Goal: Information Seeking & Learning: Check status

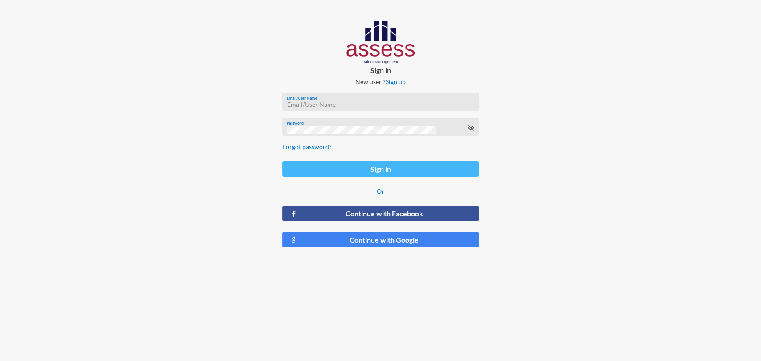
type input "milda.shawky@assesstm.com"
click at [360, 177] on button "Sign in" at bounding box center [380, 169] width 197 height 16
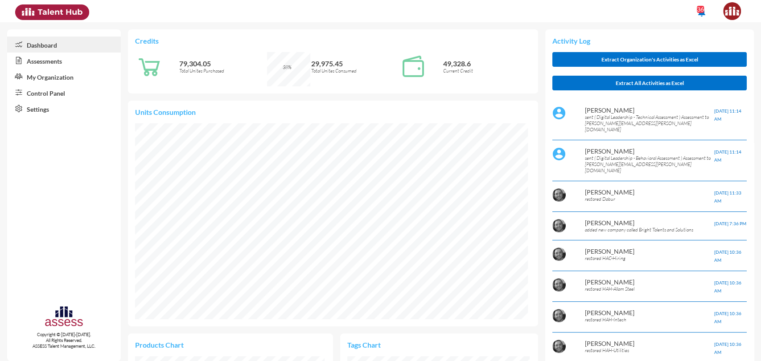
click at [49, 66] on link "Assessments" at bounding box center [64, 61] width 114 height 16
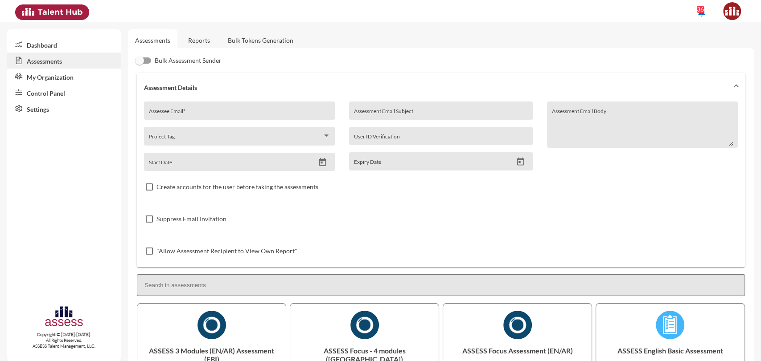
click at [193, 45] on link "Reports" at bounding box center [199, 40] width 36 height 22
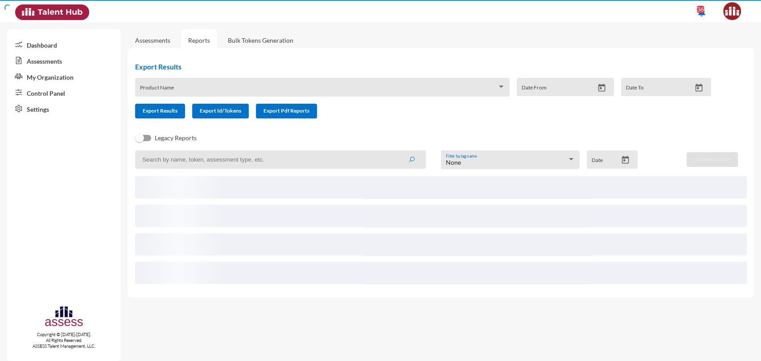
click at [193, 45] on link "Reports" at bounding box center [199, 40] width 36 height 22
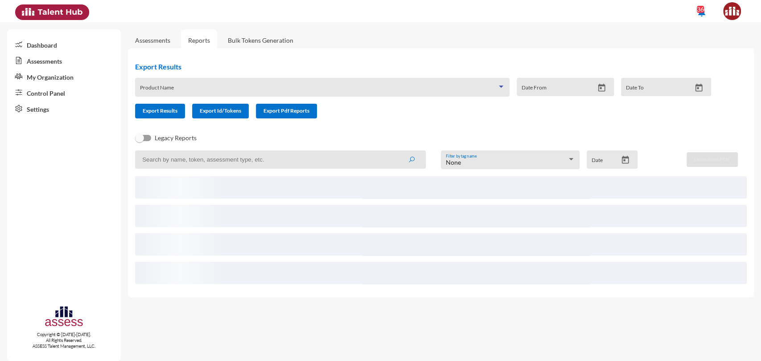
click at [210, 91] on span at bounding box center [318, 90] width 357 height 7
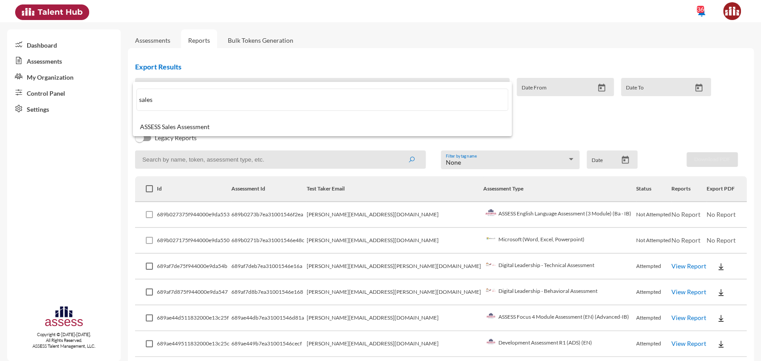
type input "sales"
click at [175, 166] on div at bounding box center [380, 180] width 761 height 361
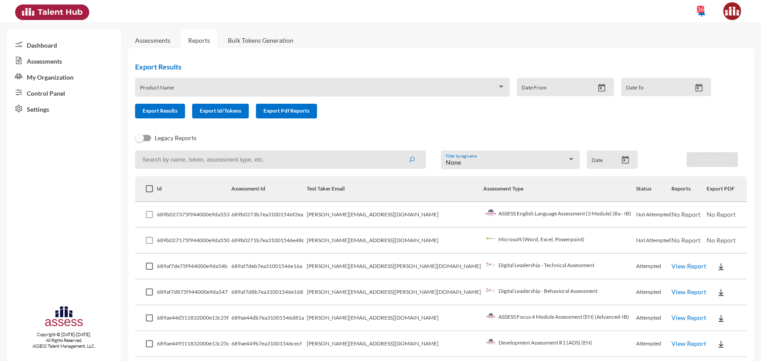
click at [181, 165] on input at bounding box center [280, 160] width 291 height 18
type input "sales"
click at [397, 152] on button "submit" at bounding box center [411, 160] width 29 height 16
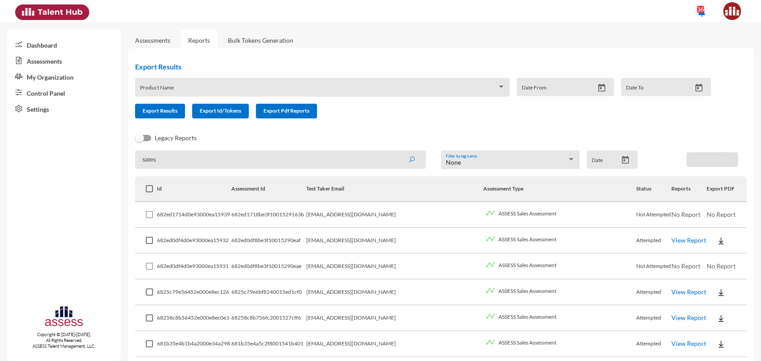
scroll to position [70, 0]
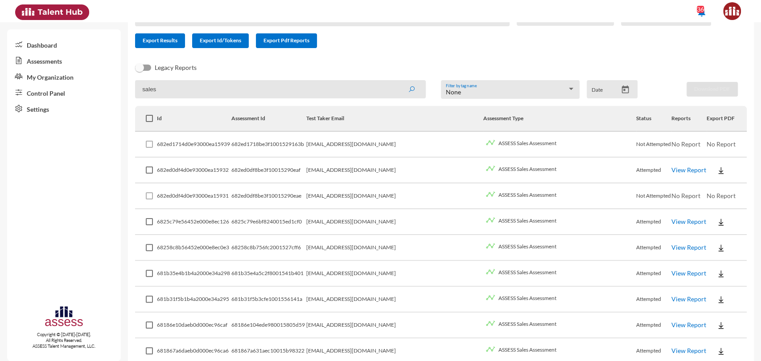
click at [677, 168] on link "View Report" at bounding box center [688, 170] width 35 height 8
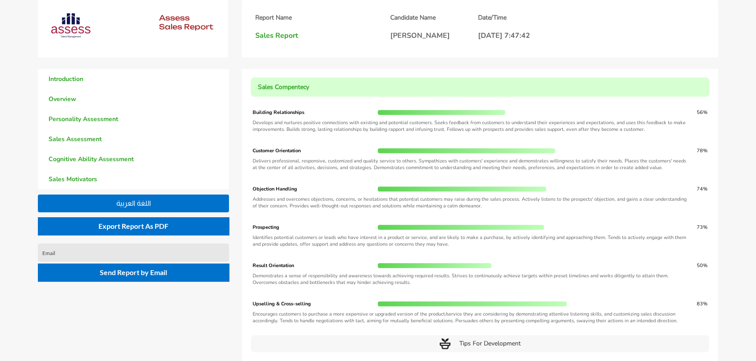
scroll to position [1285, 0]
